Goal: Transaction & Acquisition: Purchase product/service

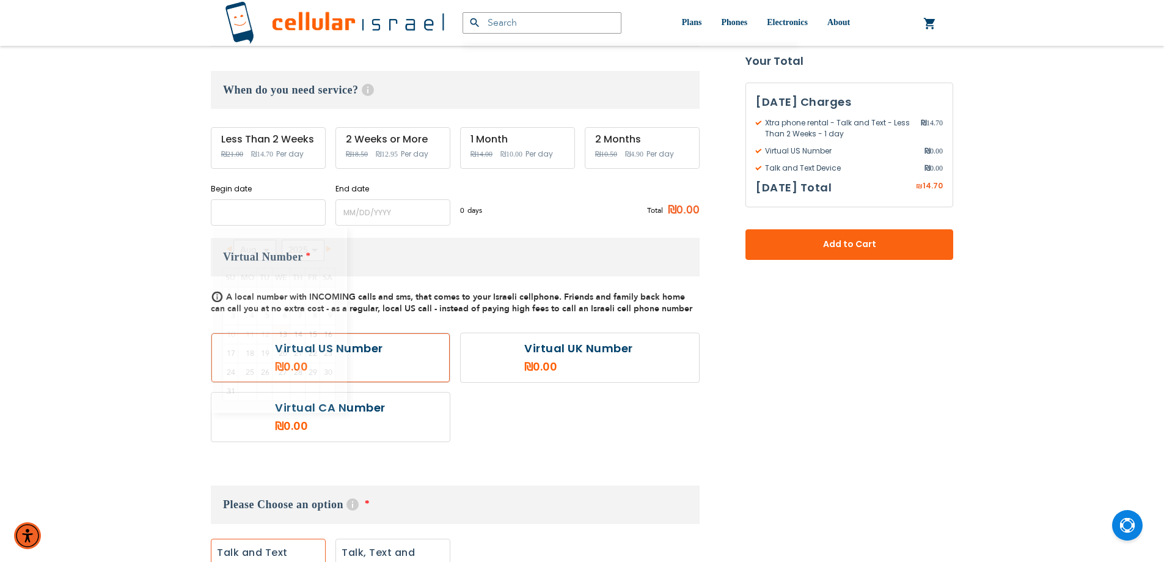
click at [273, 219] on input "name" at bounding box center [268, 212] width 115 height 26
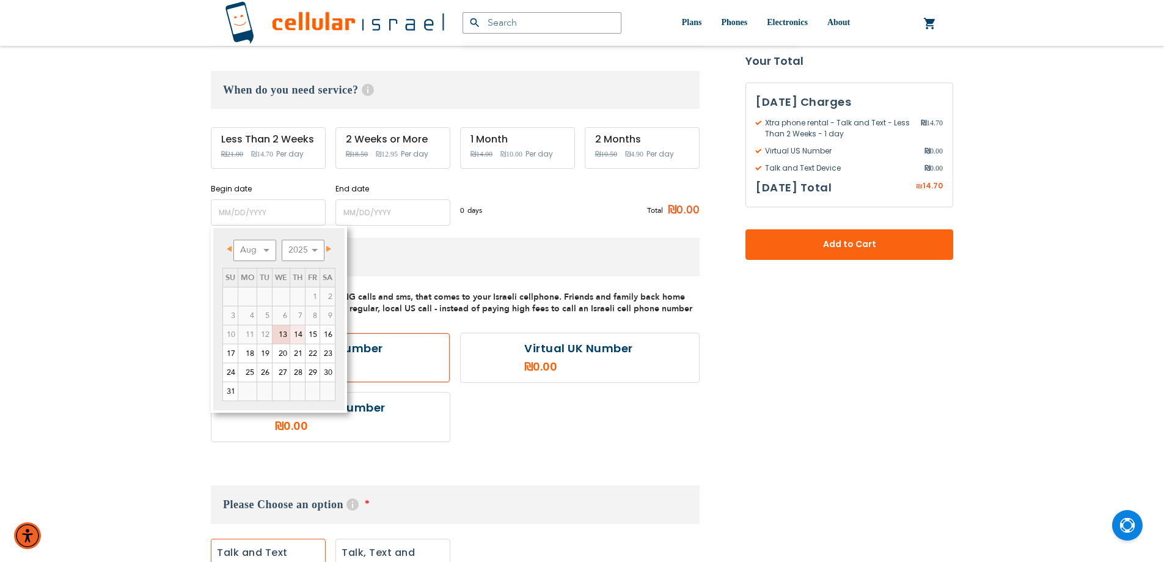
click at [301, 338] on link "14" at bounding box center [297, 334] width 15 height 18
type input "[DATE]"
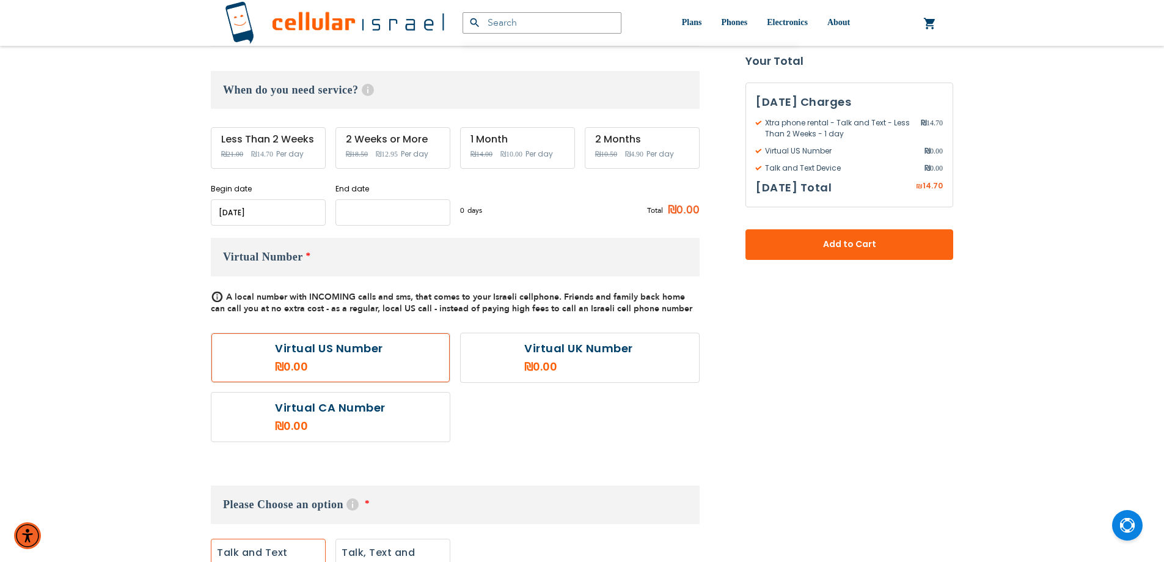
click at [392, 214] on input "name" at bounding box center [393, 212] width 115 height 26
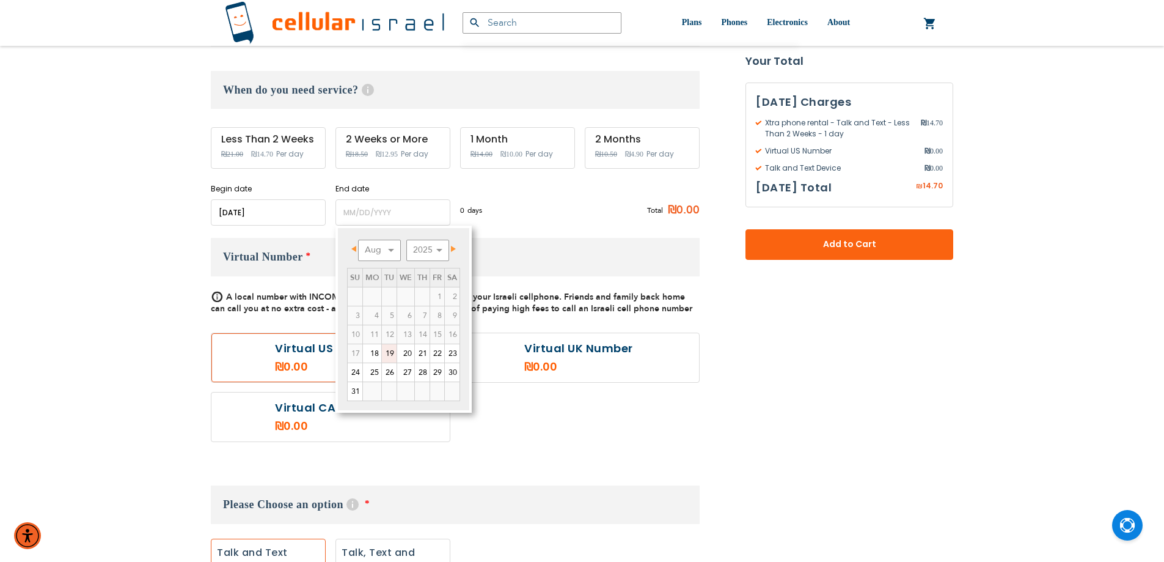
click at [391, 354] on link "19" at bounding box center [389, 353] width 15 height 18
type input "[DATE]"
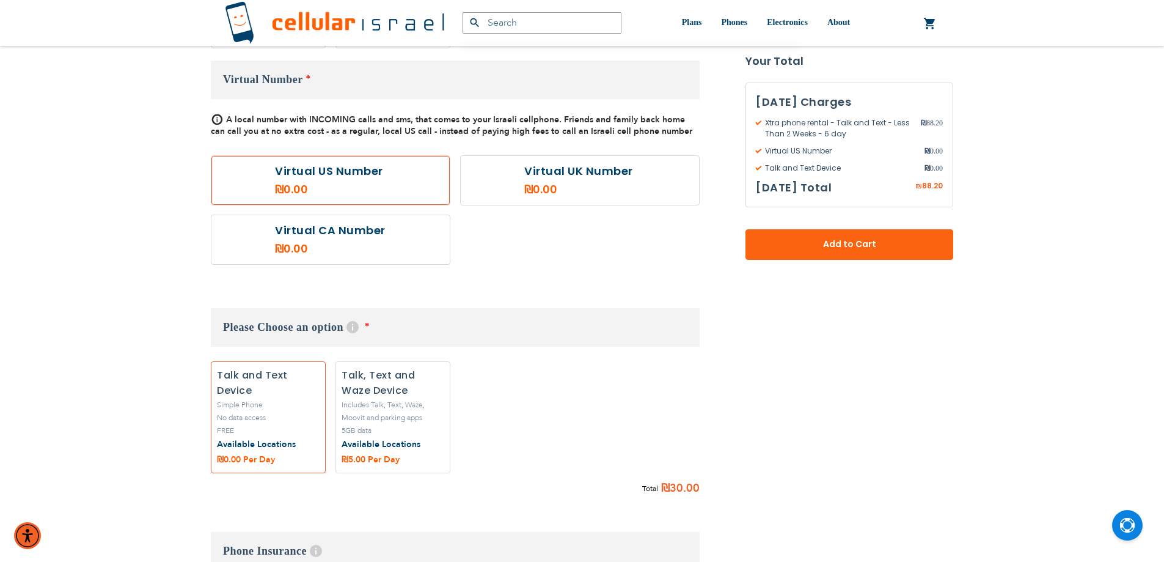
scroll to position [611, 0]
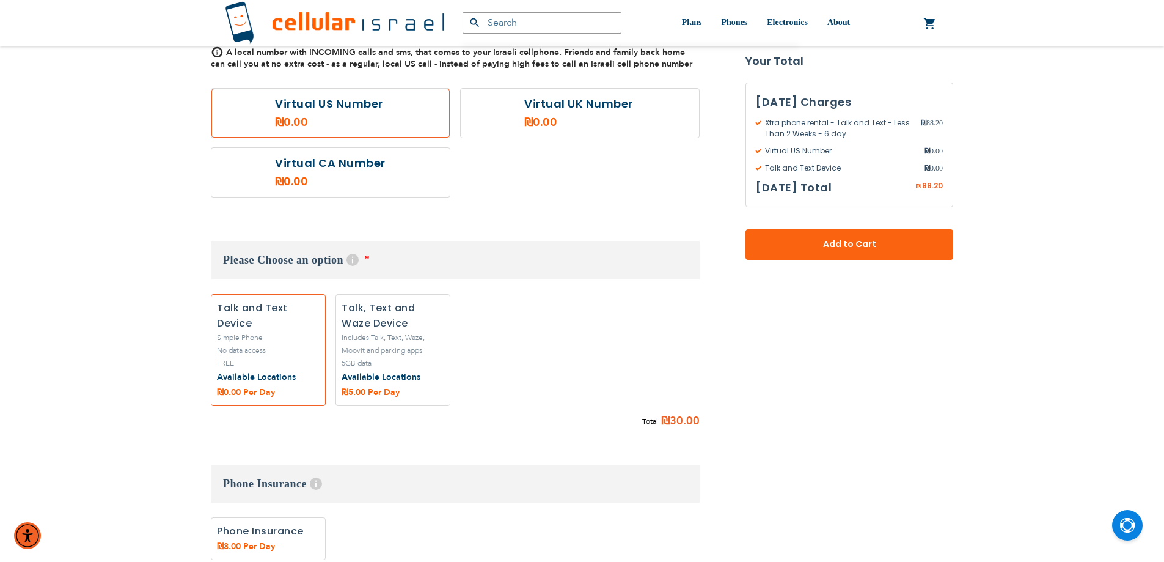
click at [423, 333] on label "Add" at bounding box center [393, 350] width 115 height 112
radio input "true"
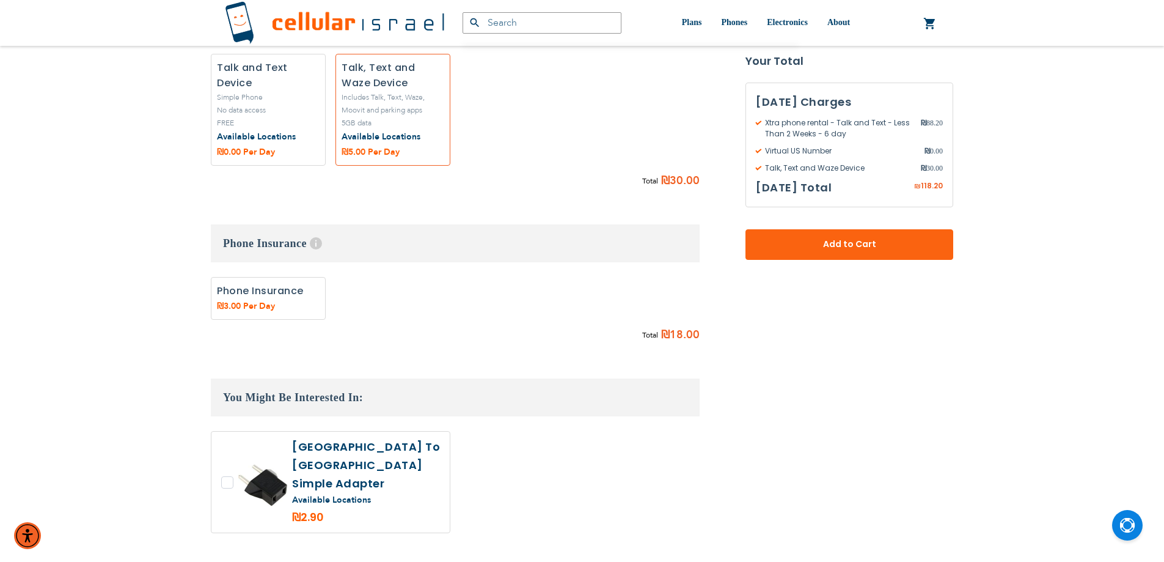
scroll to position [856, 0]
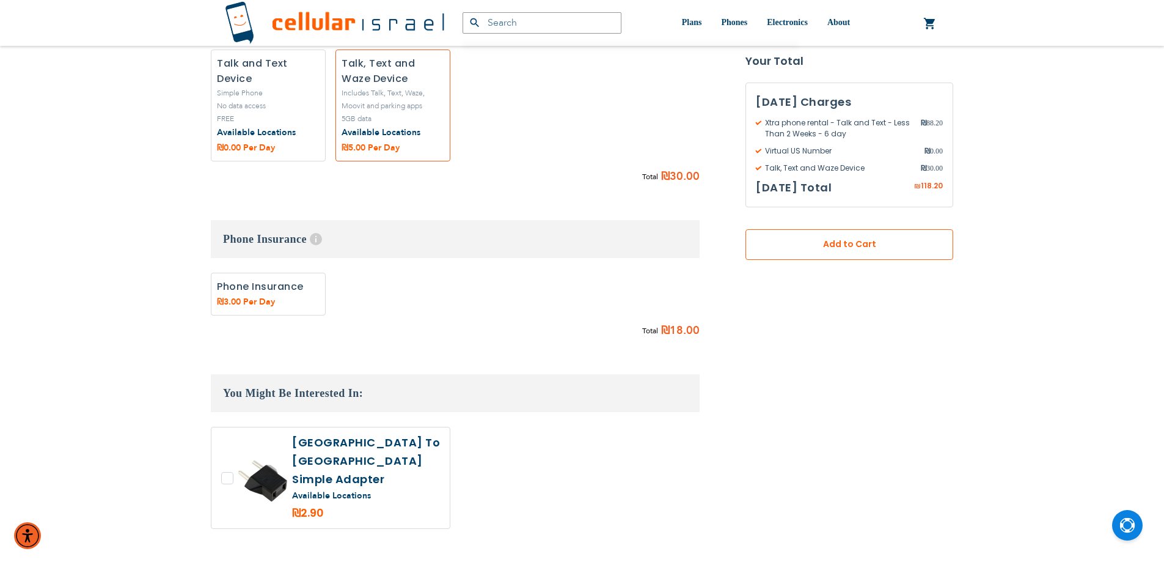
click at [820, 257] on button "Add to Cart" at bounding box center [850, 244] width 208 height 31
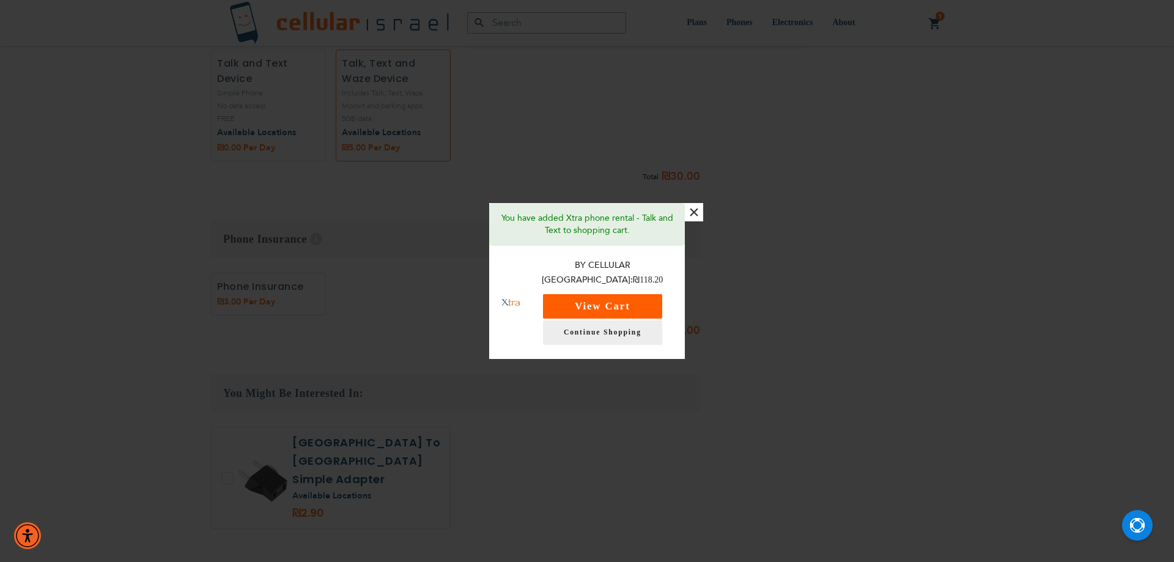
click at [612, 302] on button "View Cart" at bounding box center [602, 306] width 119 height 24
